Goal: Navigation & Orientation: Find specific page/section

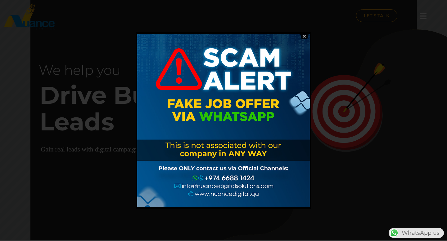
click at [304, 36] on img at bounding box center [304, 36] width 12 height 6
